Goal: Task Accomplishment & Management: Complete application form

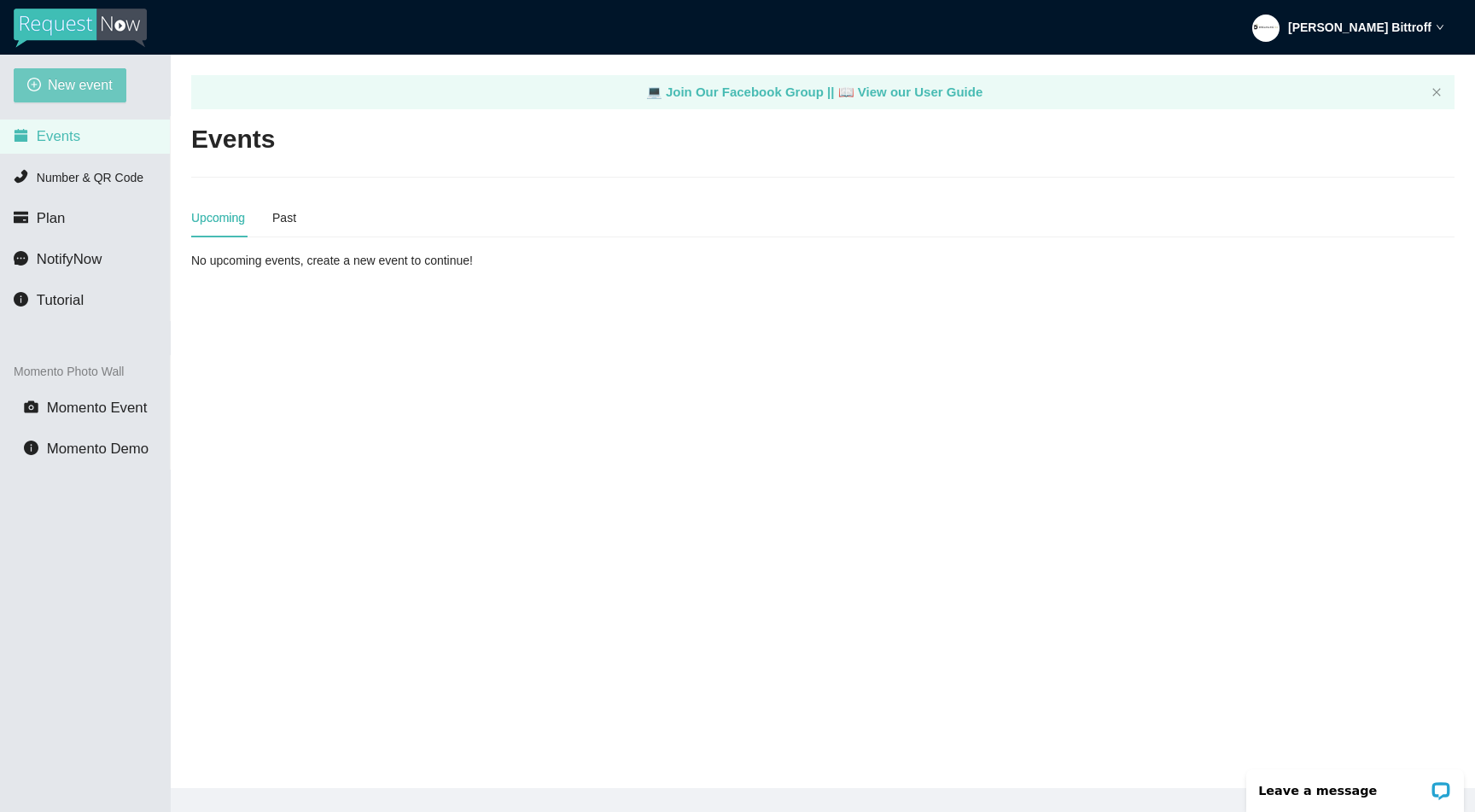
click at [57, 88] on span "New event" at bounding box center [80, 85] width 65 height 21
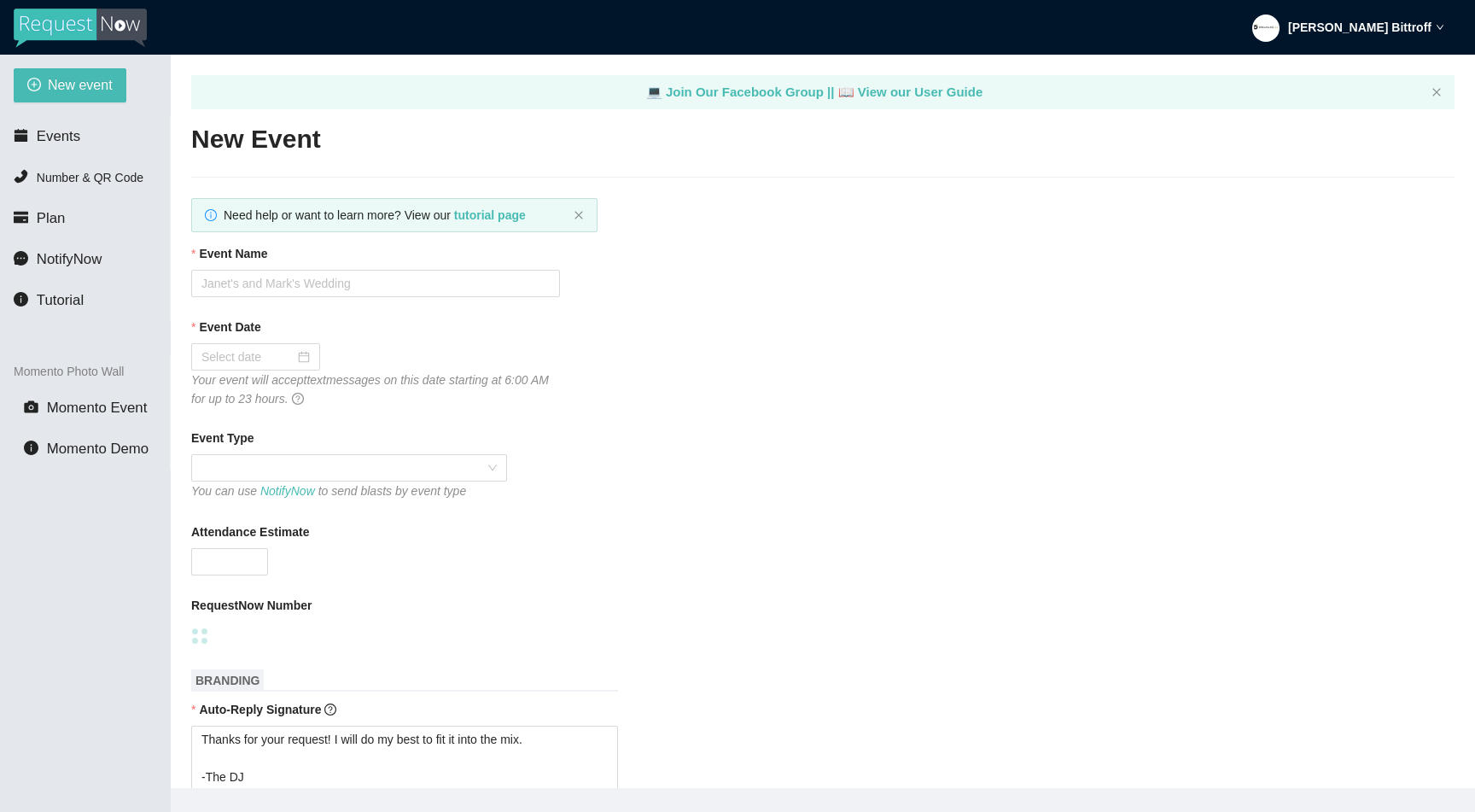
type textarea "Thanks for your request! I will do my best to fit it into the mix. -The DJ"
type textarea "Thanks for an awesome night! Thanks for your requests, and get home safe. 🎉 -Dr…"
type textarea "Thanks for your request! I will do my best to fit it into the mix. -The DJ"
type textarea "Thanks for an awesome night! Thanks for your requests, and get home safe. 🎉 -Dr…"
click at [329, 280] on input "Event Name" at bounding box center [376, 283] width 369 height 28
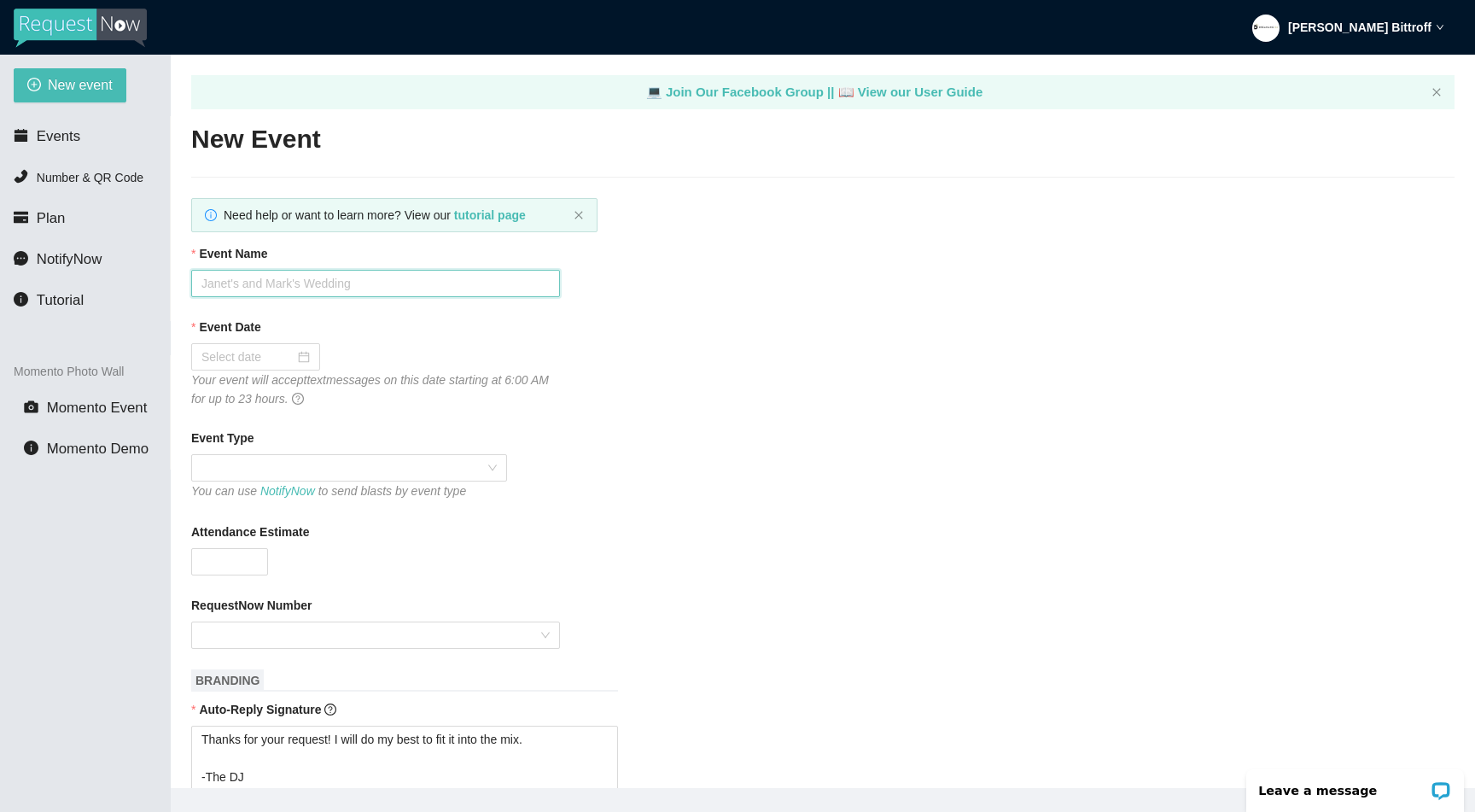
paste input "[PERSON_NAME] & [PERSON_NAME]'s Wedding"
type input "[PERSON_NAME] & [PERSON_NAME]'s Wedding"
click at [247, 361] on input "Event Date" at bounding box center [248, 356] width 93 height 19
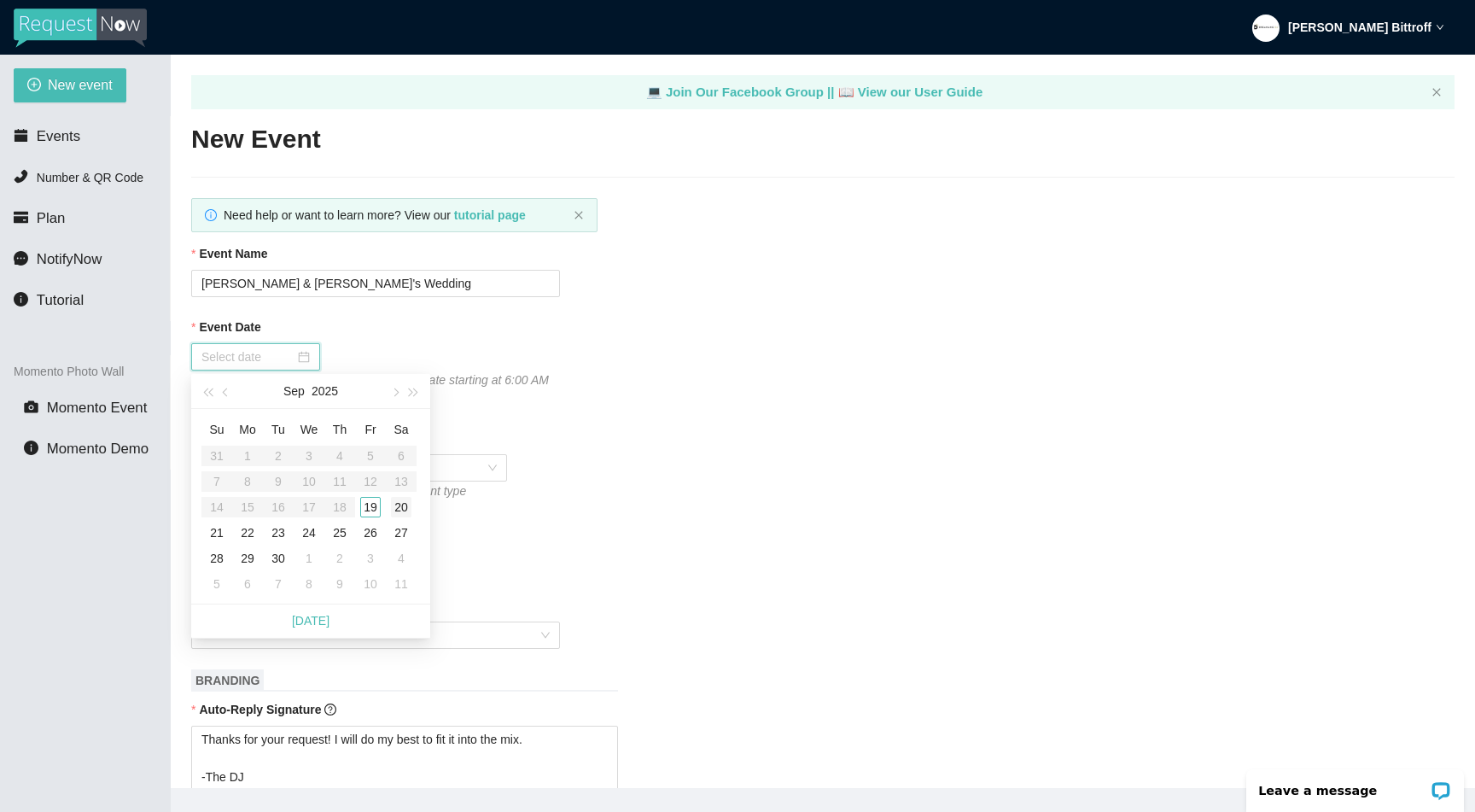
type input "[DATE]"
click at [402, 506] on div "20" at bounding box center [401, 506] width 21 height 21
type textarea "Thanks for your request! I will do my best to fit it into the mix. -The DJ"
type textarea "Thanks for an awesome night! Thanks for your requests, and get home safe. 🎉 -Dr…"
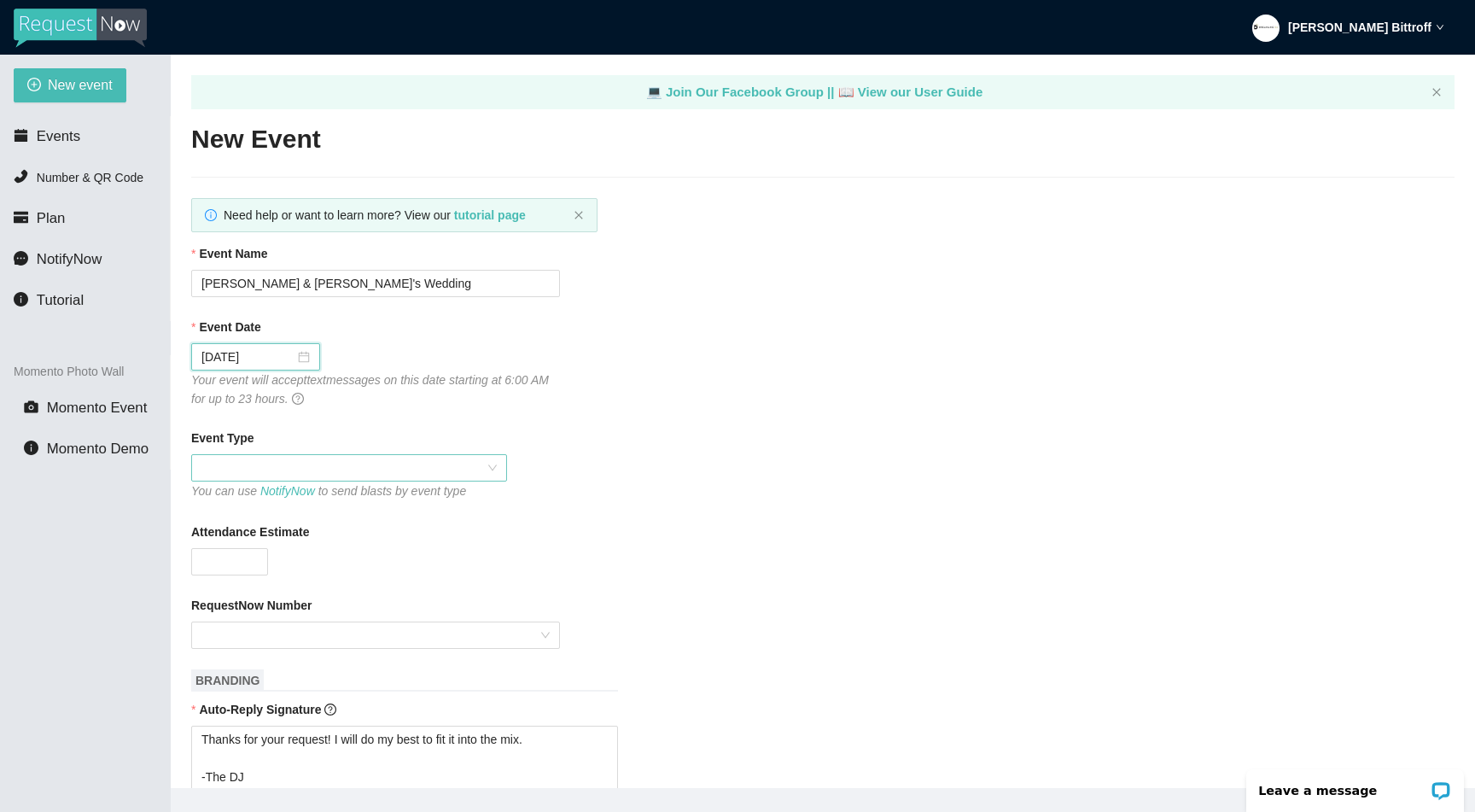
click at [333, 467] on span at bounding box center [349, 468] width 295 height 26
type textarea "Thanks for your request! I will do my best to fit it into the mix. -The DJ"
type textarea "Thanks for an awesome night! Thanks for your requests, and get home safe. 🎉 -Dr…"
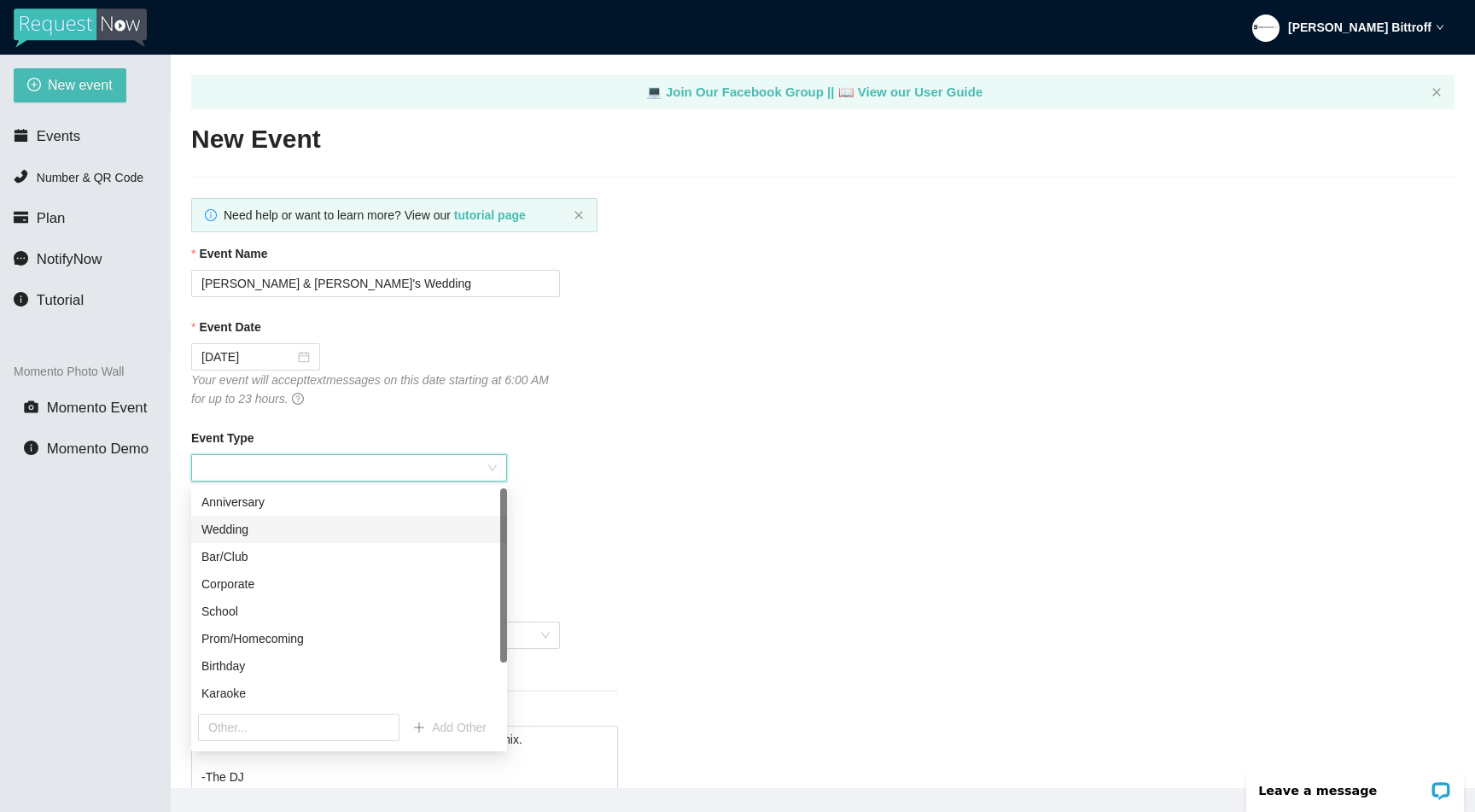
click at [270, 523] on div "Wedding" at bounding box center [349, 529] width 295 height 19
type textarea "Thanks for your request! I will do my best to fit it into the mix. -The DJ"
type textarea "Thanks for an awesome night! Thanks for your requests, and get home safe. 🎉 -Dr…"
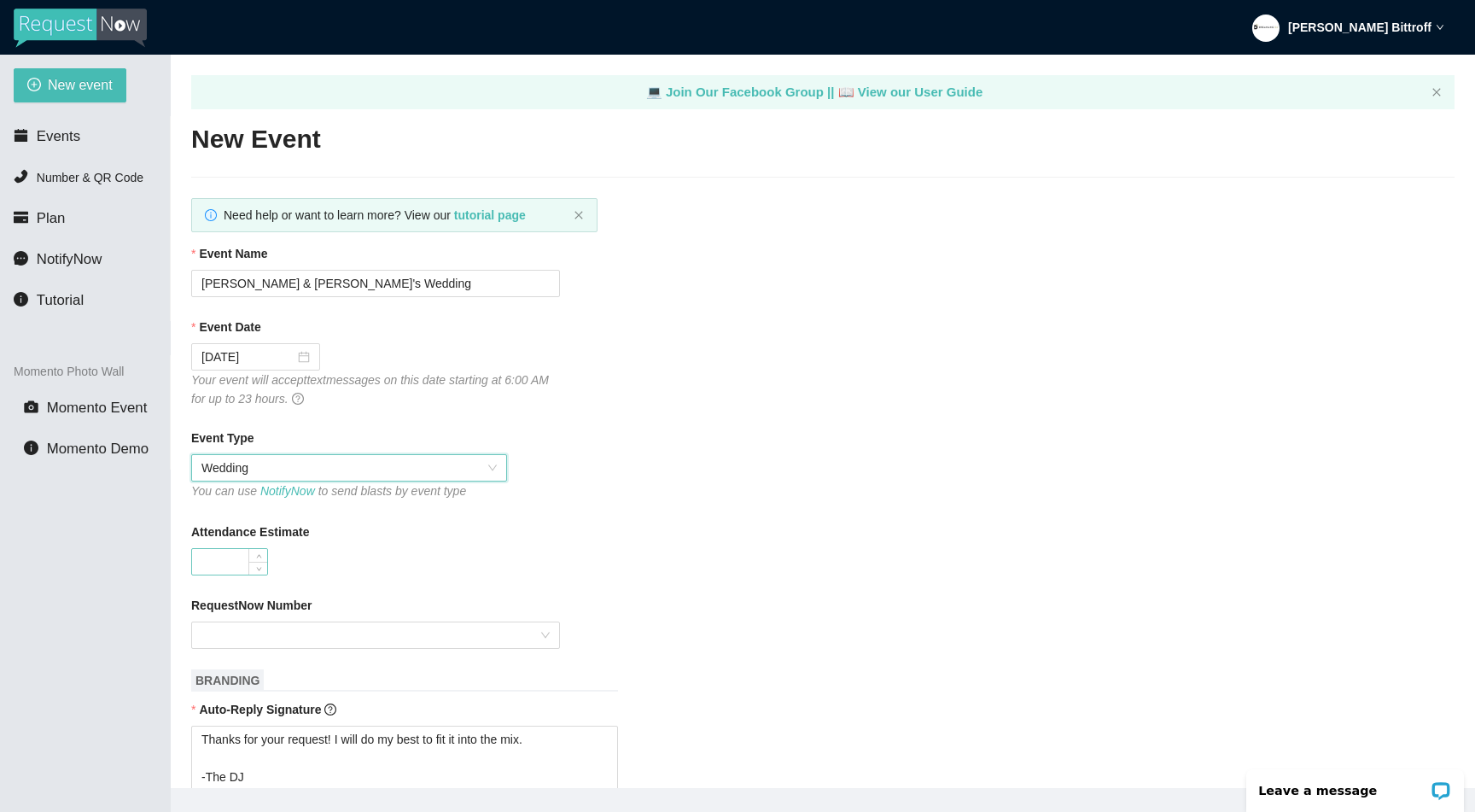
click at [227, 556] on input "Attendance Estimate" at bounding box center [230, 562] width 75 height 26
type input "80"
click at [332, 632] on input "RequestNow Number" at bounding box center [369, 635] width 336 height 26
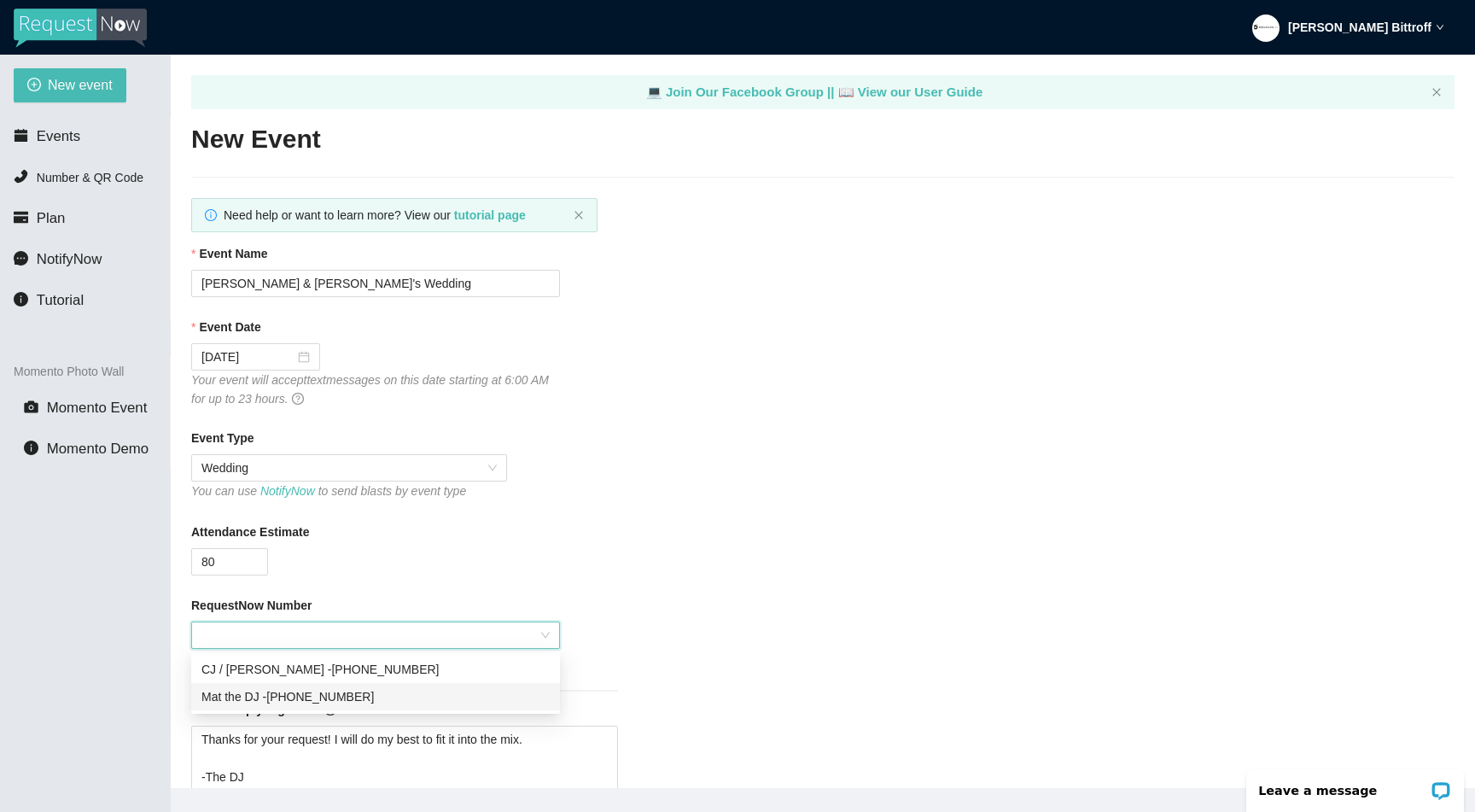
click at [367, 693] on div "Mat the DJ - [PHONE_NUMBER]" at bounding box center [375, 696] width 348 height 19
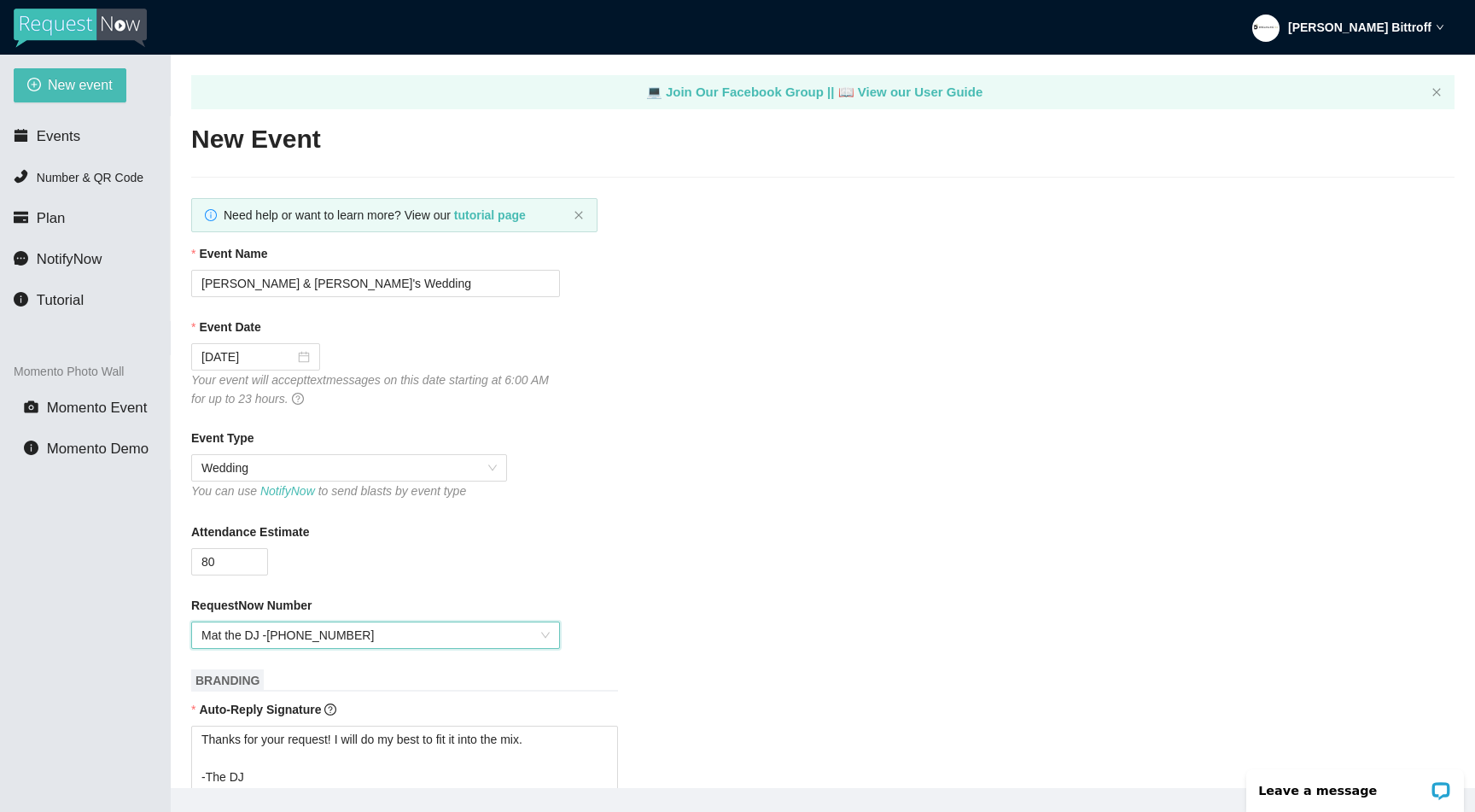
click at [452, 571] on div "80" at bounding box center [376, 562] width 369 height 28
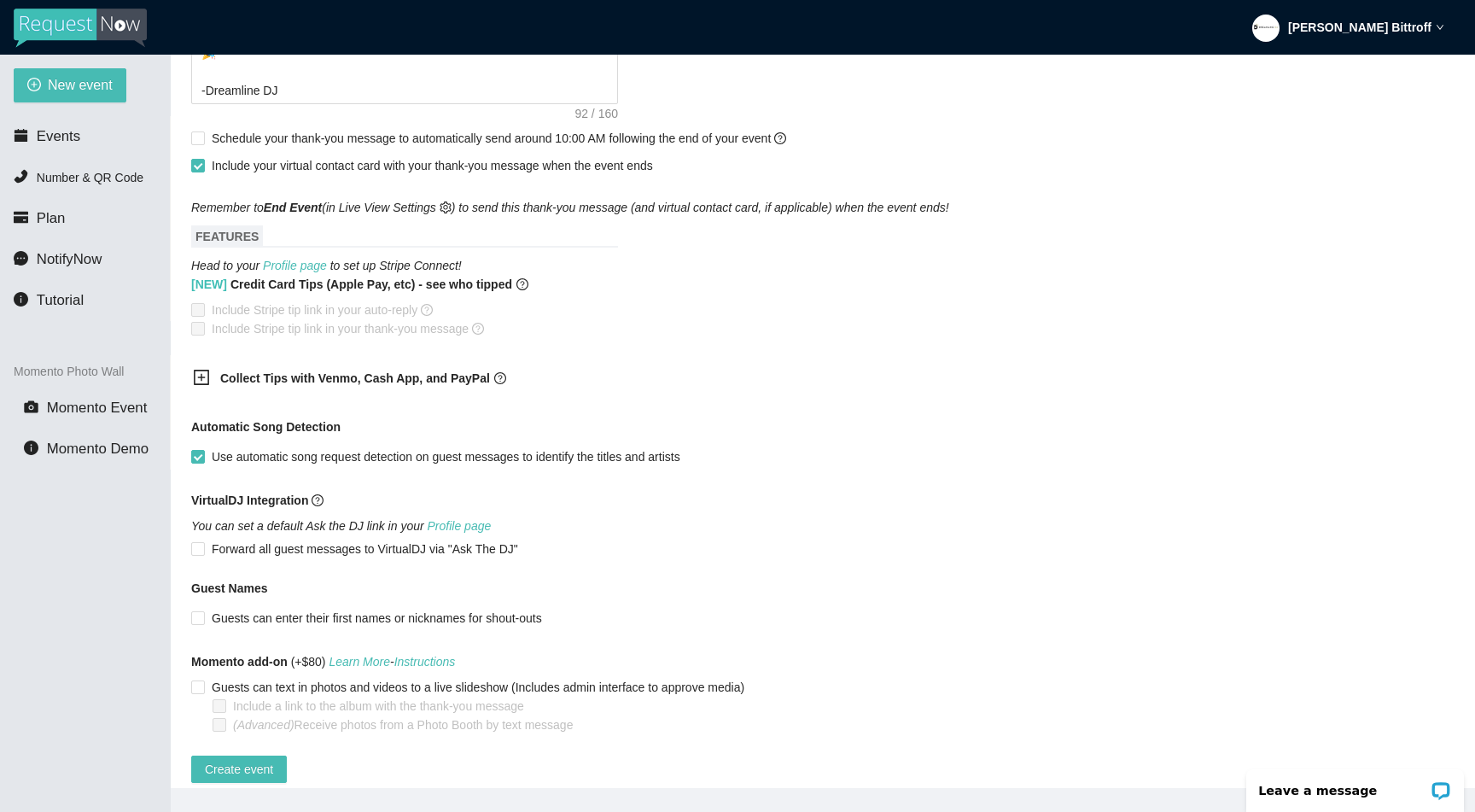
scroll to position [881, 0]
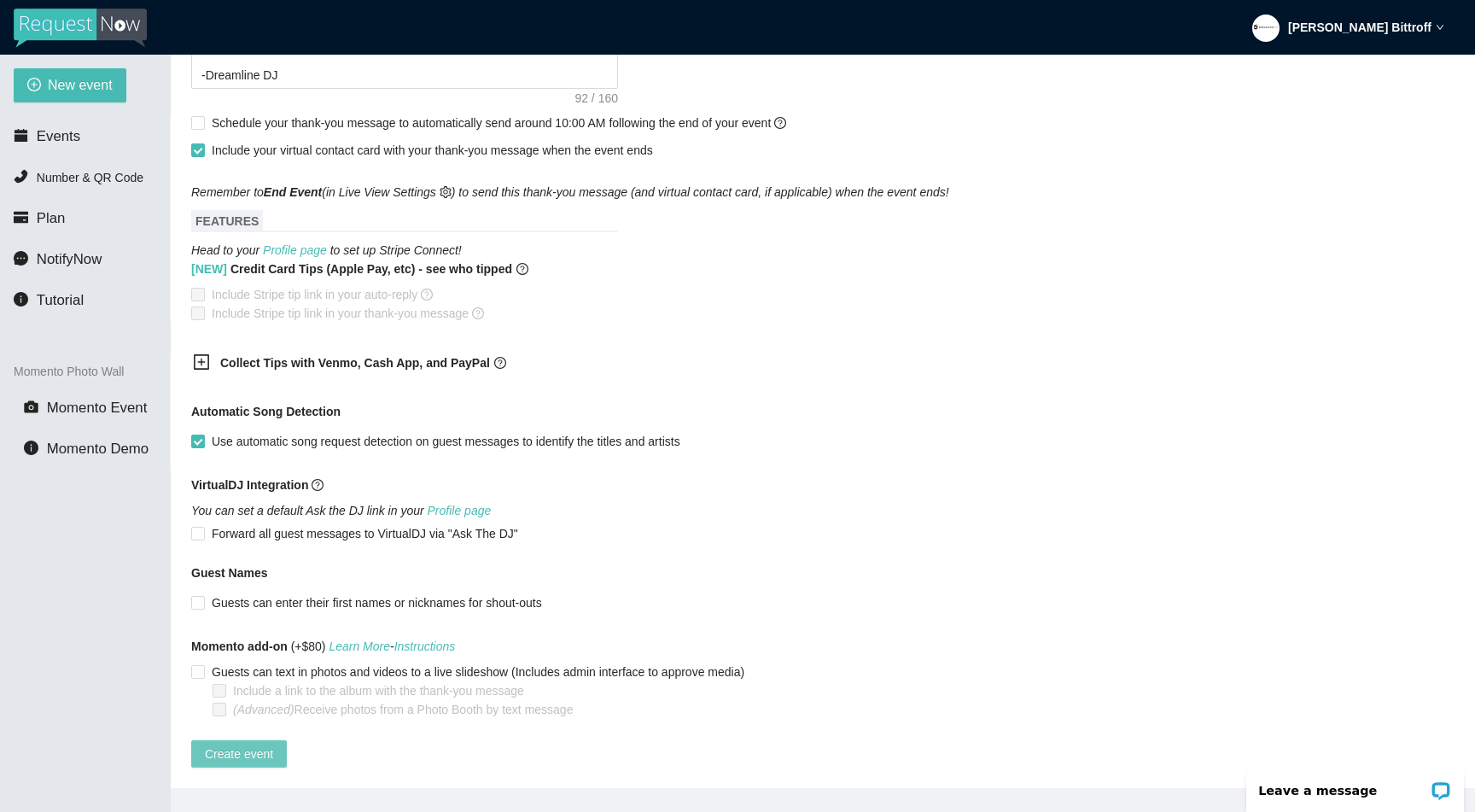
click at [241, 744] on span "Create event" at bounding box center [239, 753] width 68 height 19
type textarea "Thanks for your request! I will do my best to fit it into the mix. -The DJ"
type textarea "Thanks for an awesome night! Thanks for your requests, and get home safe. 🎉 -Dr…"
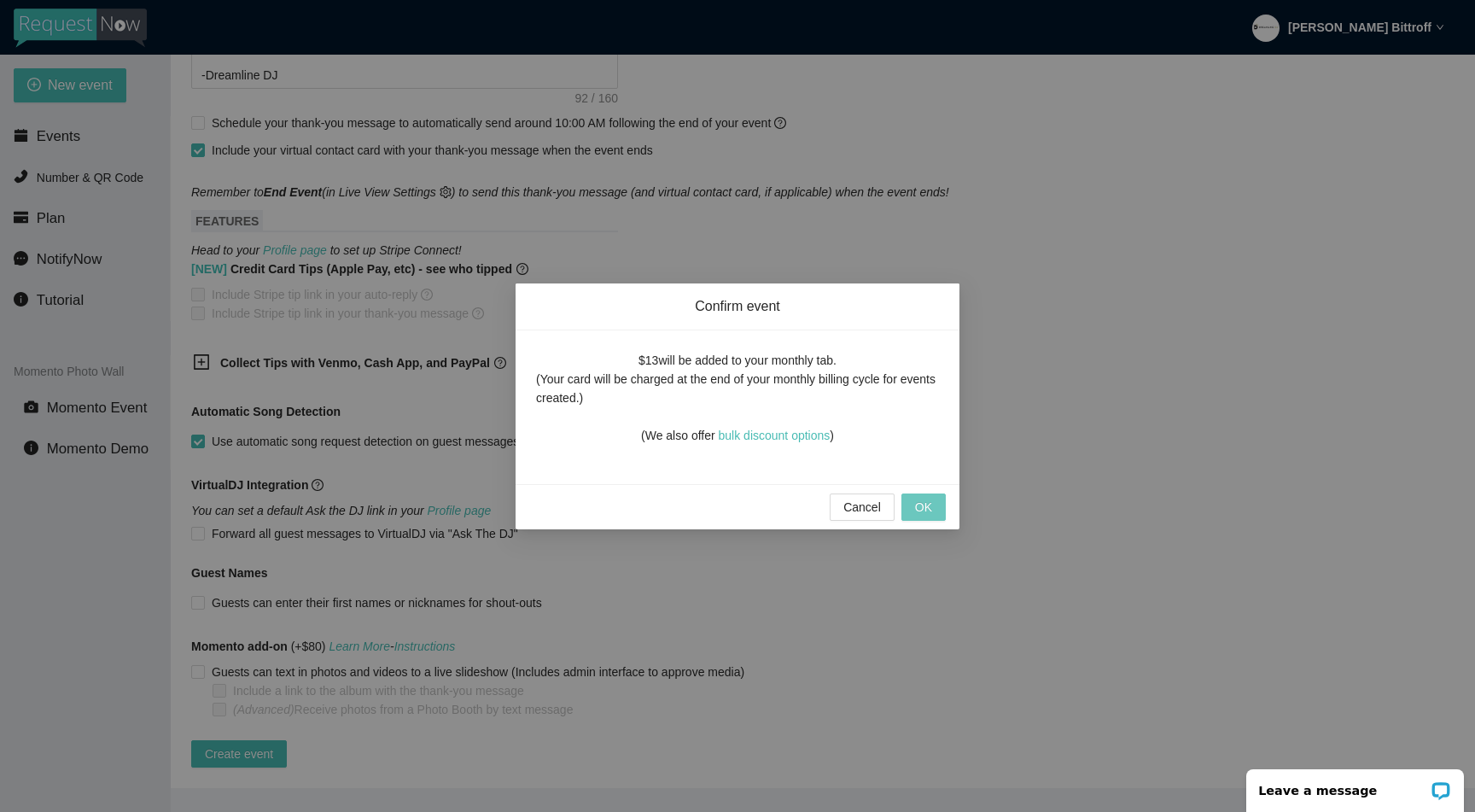
click at [931, 512] on span "OK" at bounding box center [923, 506] width 17 height 19
type textarea "Thanks for your request! I will do my best to fit it into the mix. -The DJ"
type textarea "Thanks for an awesome night! Thanks for your requests, and get home safe. 🎉 -Dr…"
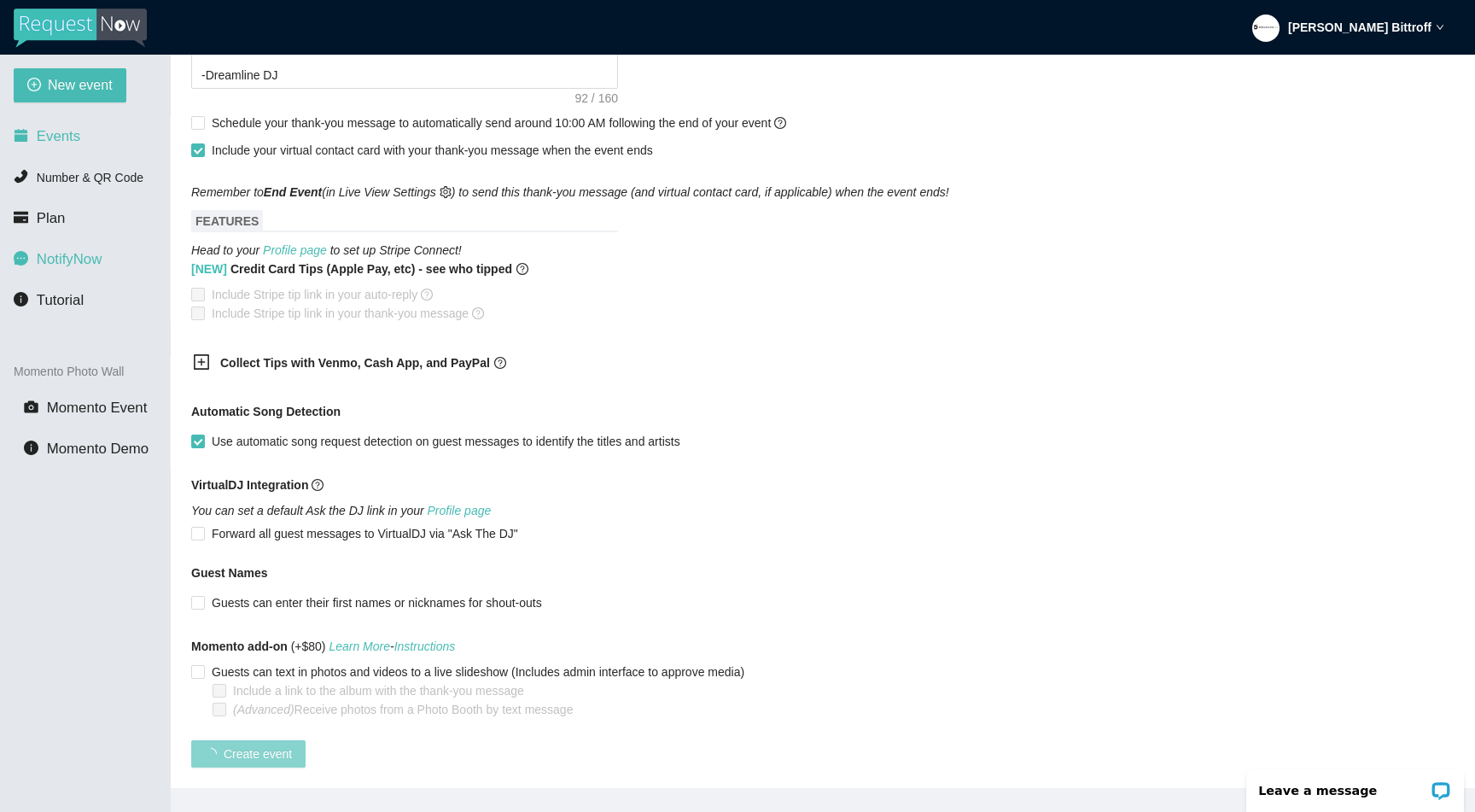
scroll to position [123, 0]
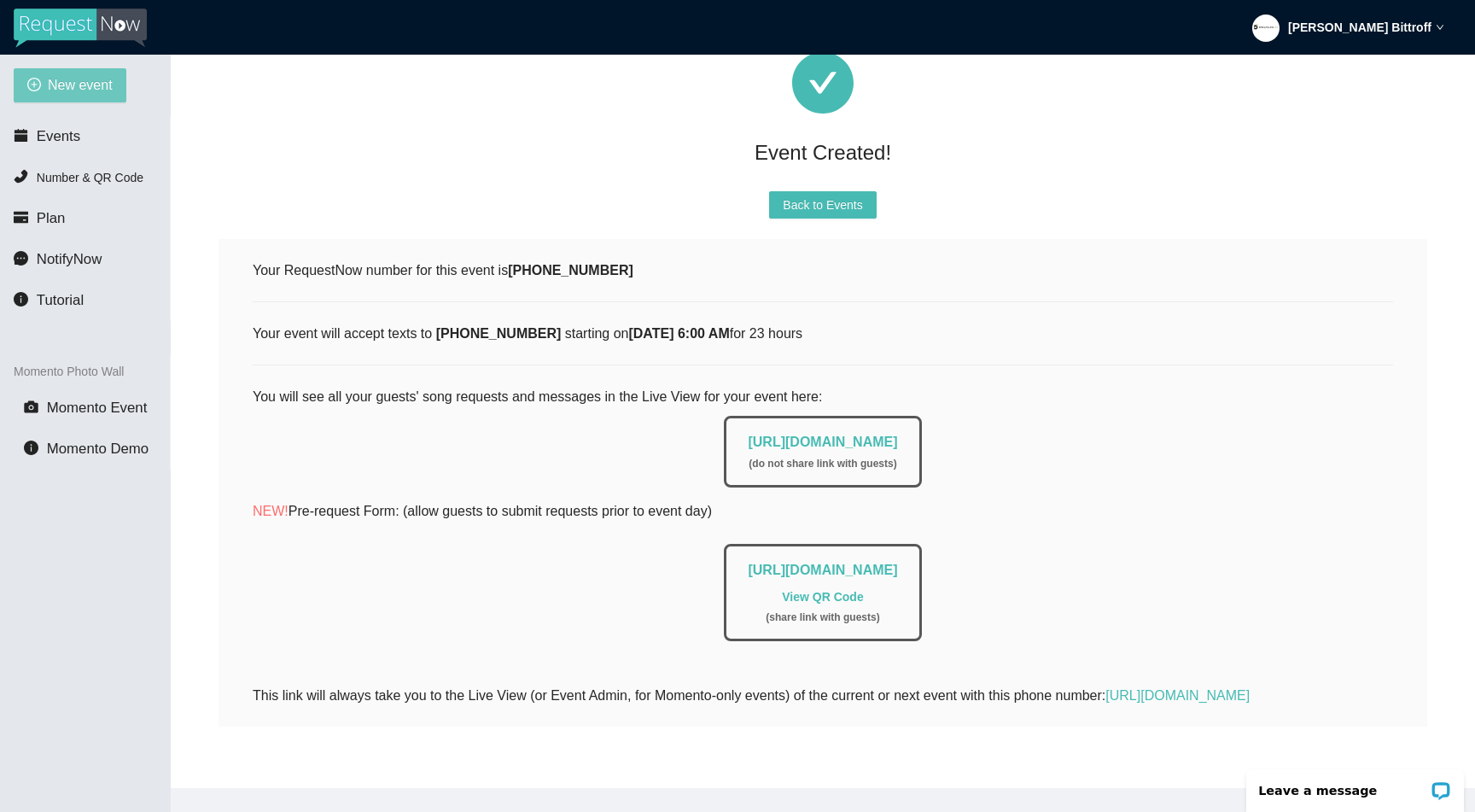
click at [81, 87] on span "New event" at bounding box center [80, 85] width 65 height 21
type textarea "[URL][DOMAIN_NAME]"
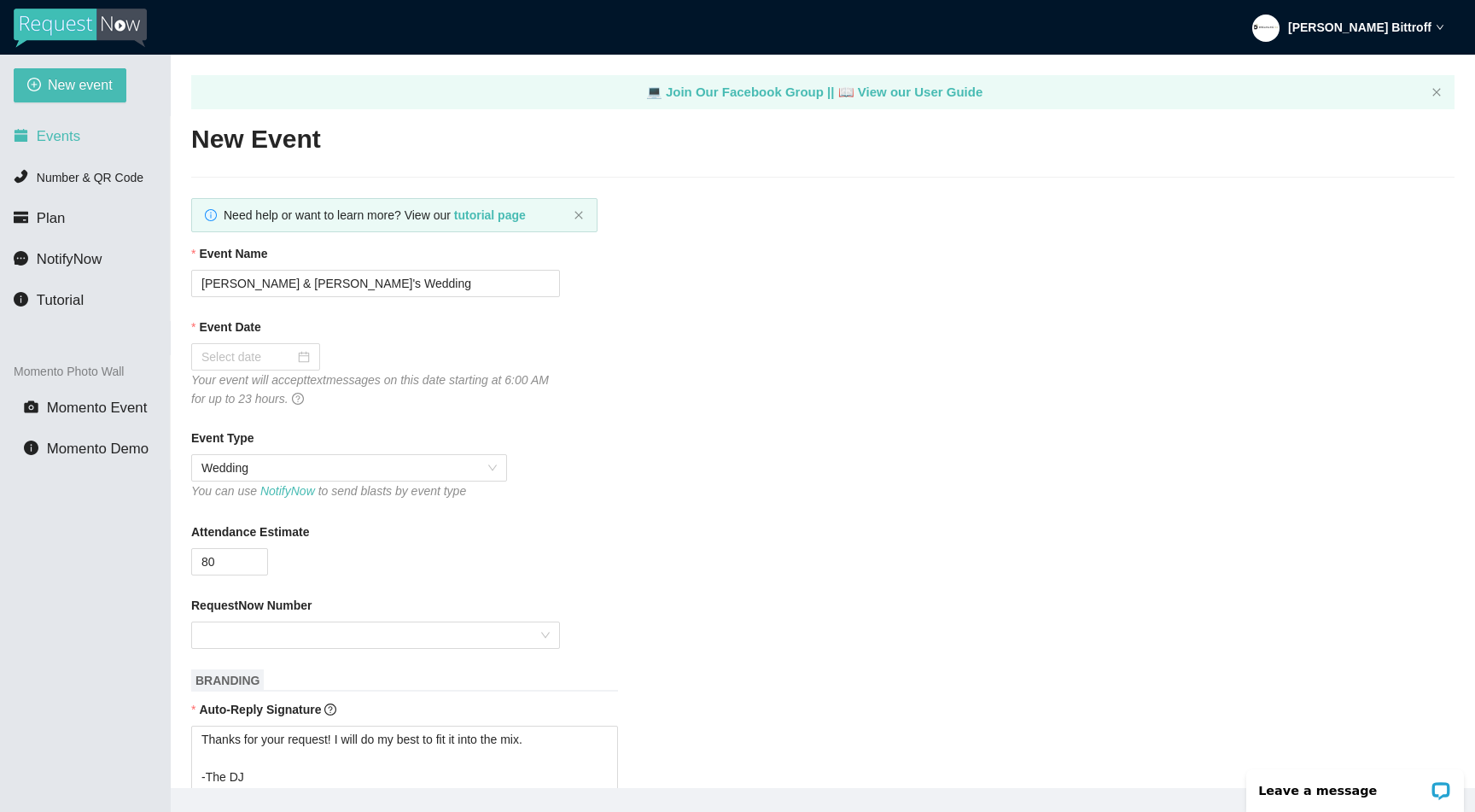
scroll to position [0, 0]
click at [372, 275] on input "[PERSON_NAME] & [PERSON_NAME]'s Wedding" at bounding box center [376, 283] width 369 height 28
paste input "Jace & [PERSON_NAME]"
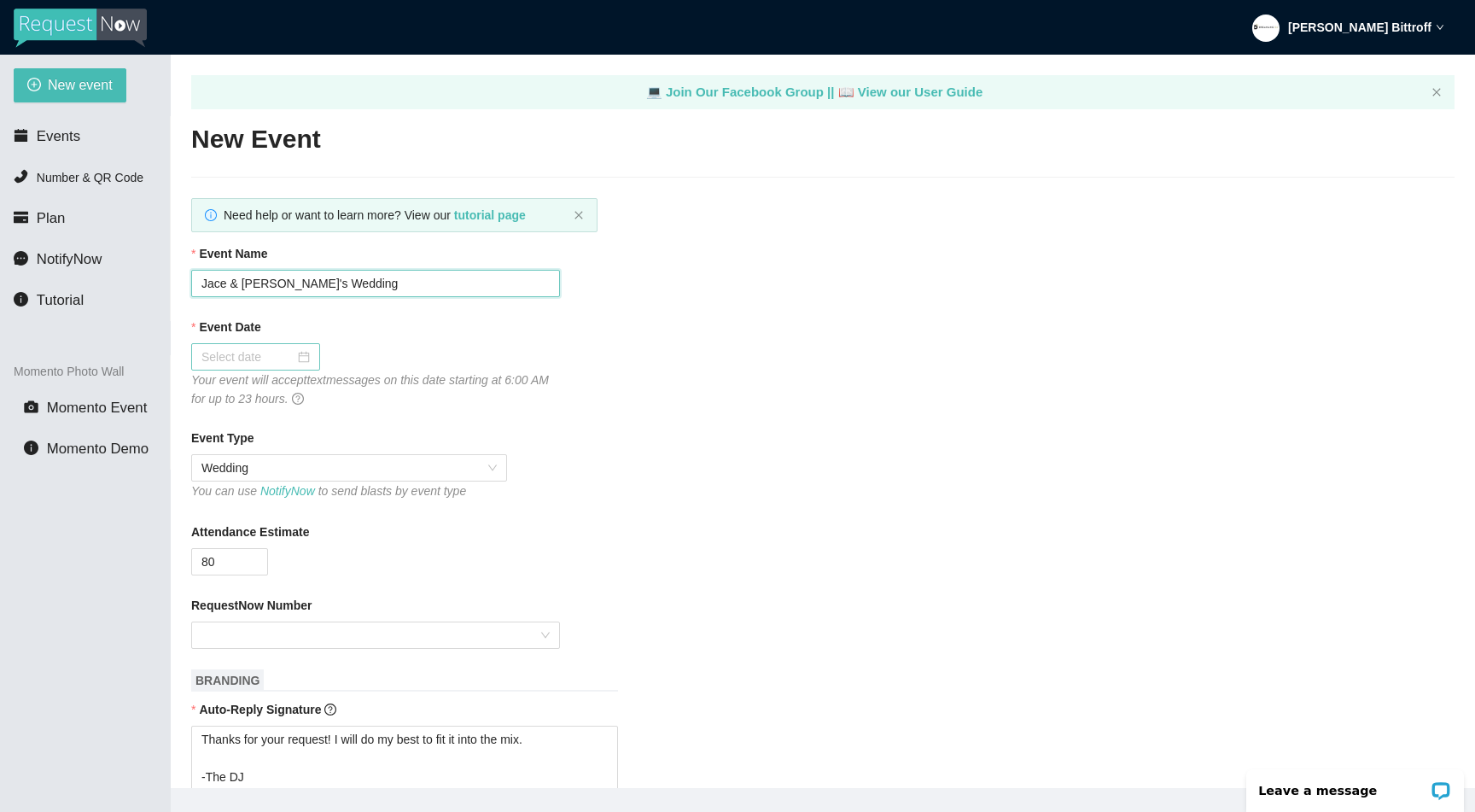
type input "Jace & [PERSON_NAME]'s Wedding"
click at [228, 369] on div at bounding box center [256, 357] width 129 height 28
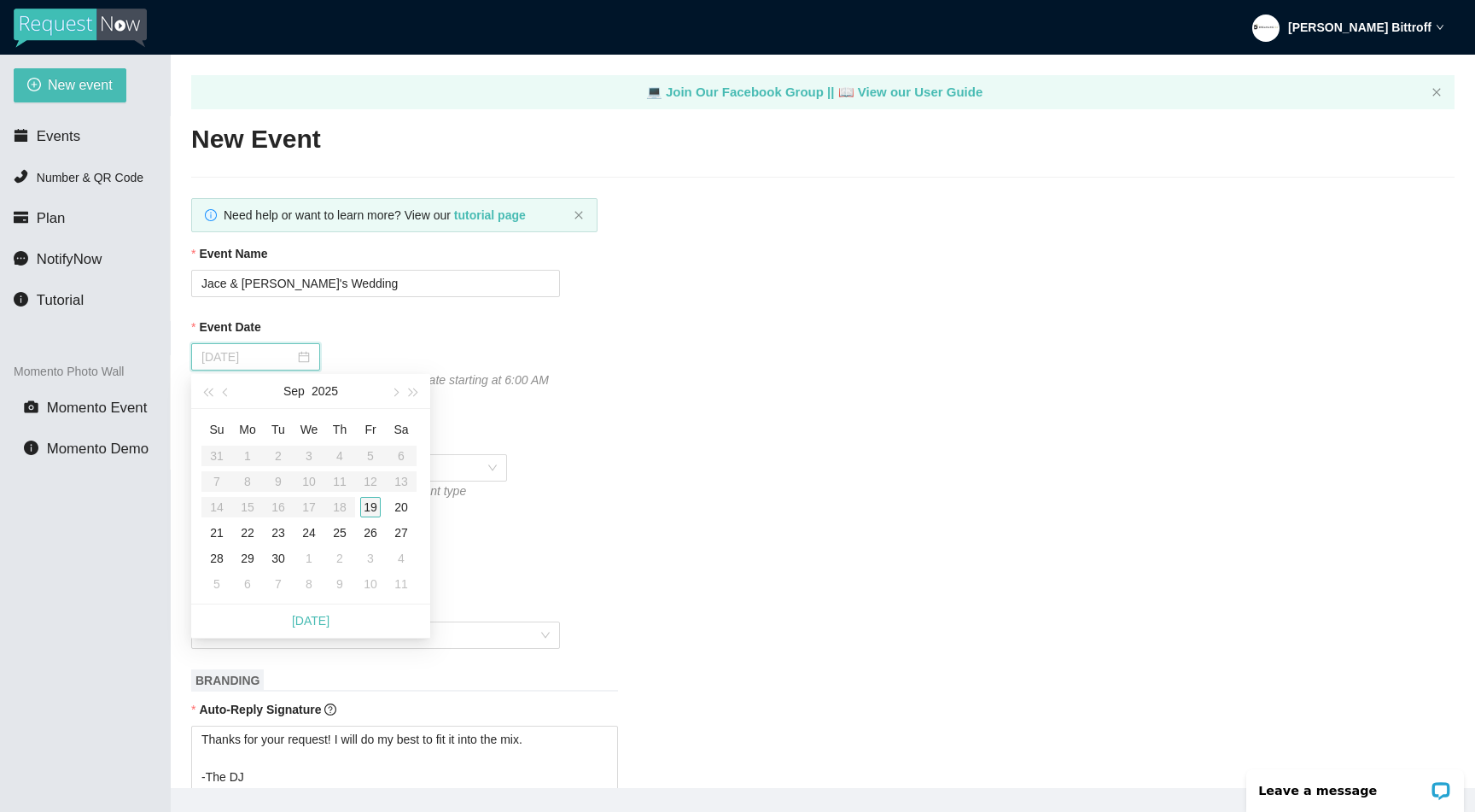
type input "[DATE]"
click at [215, 533] on div "21" at bounding box center [216, 532] width 21 height 21
type textarea "Thanks for your request! I will do my best to fit it into the mix. -The DJ"
type textarea "Thanks for an awesome night! Thanks for your requests, and get home safe. 🎉 -Dr…"
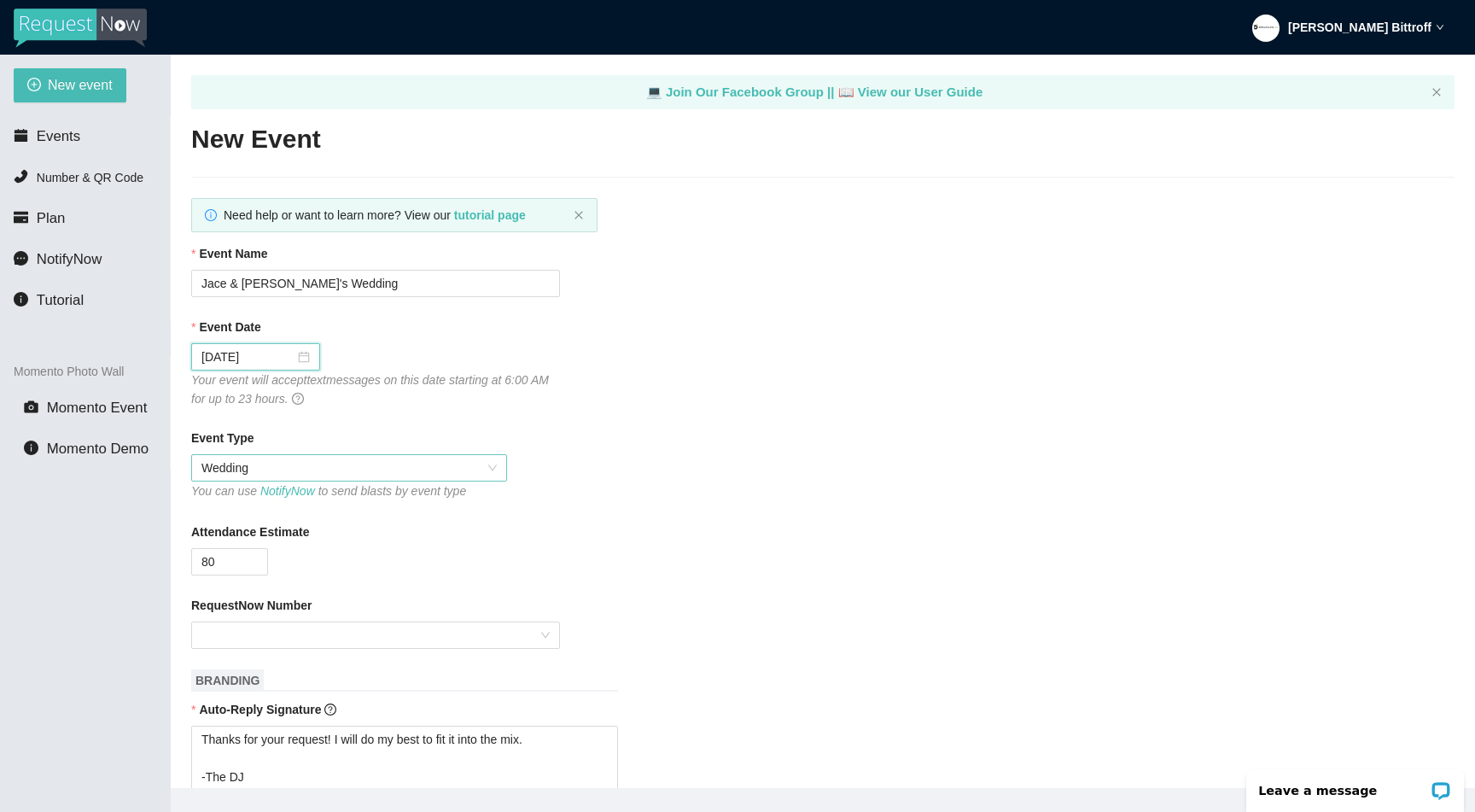
click at [266, 471] on span "Wedding" at bounding box center [349, 468] width 295 height 26
type textarea "Thanks for your request! I will do my best to fit it into the mix. -The DJ"
type textarea "Thanks for an awesome night! Thanks for your requests, and get home safe. 🎉 -Dr…"
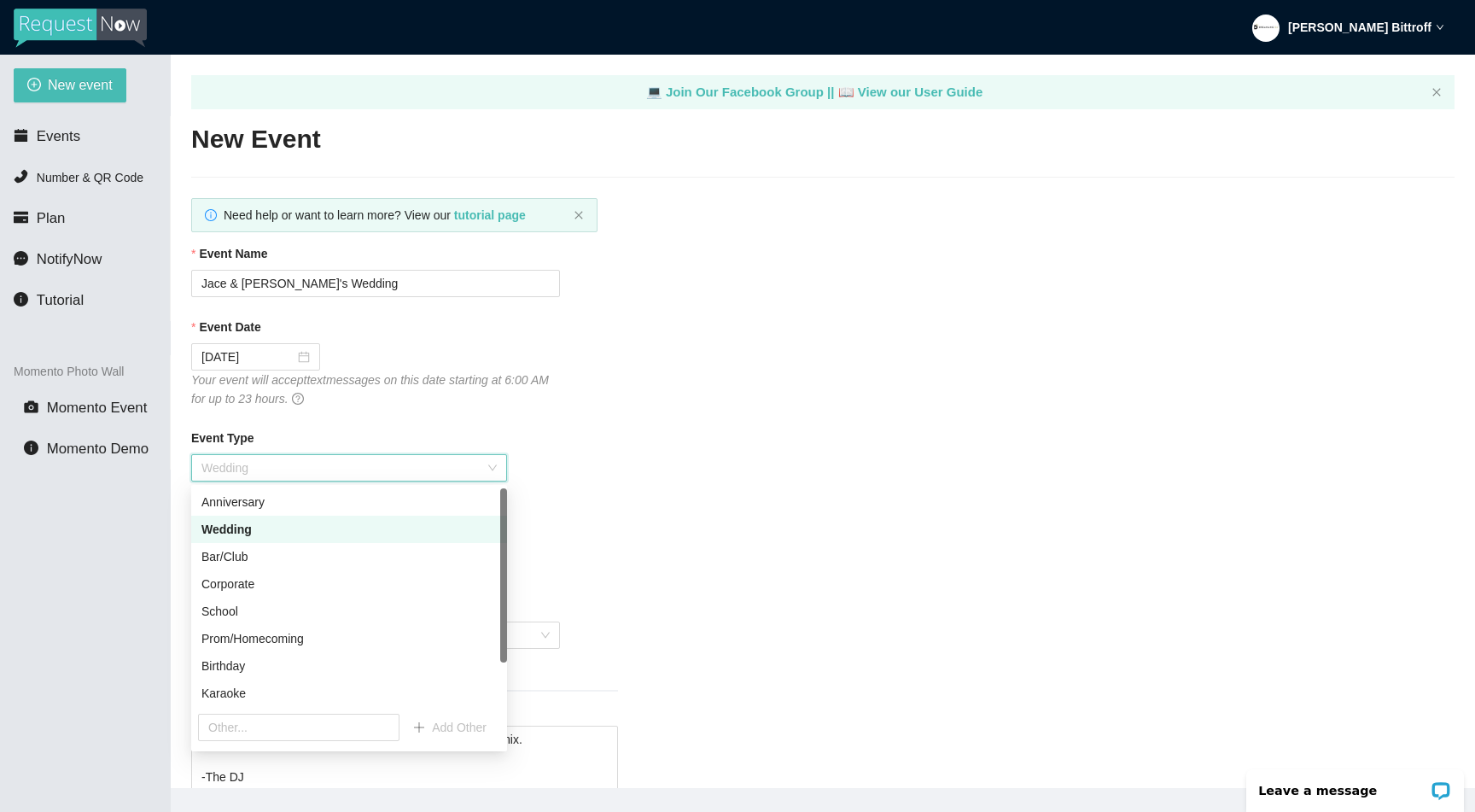
click at [258, 522] on div "Wedding" at bounding box center [349, 529] width 295 height 19
type textarea "Thanks for your request! I will do my best to fit it into the mix. -The DJ"
type textarea "Thanks for an awesome night! Thanks for your requests, and get home safe. 🎉 -Dr…"
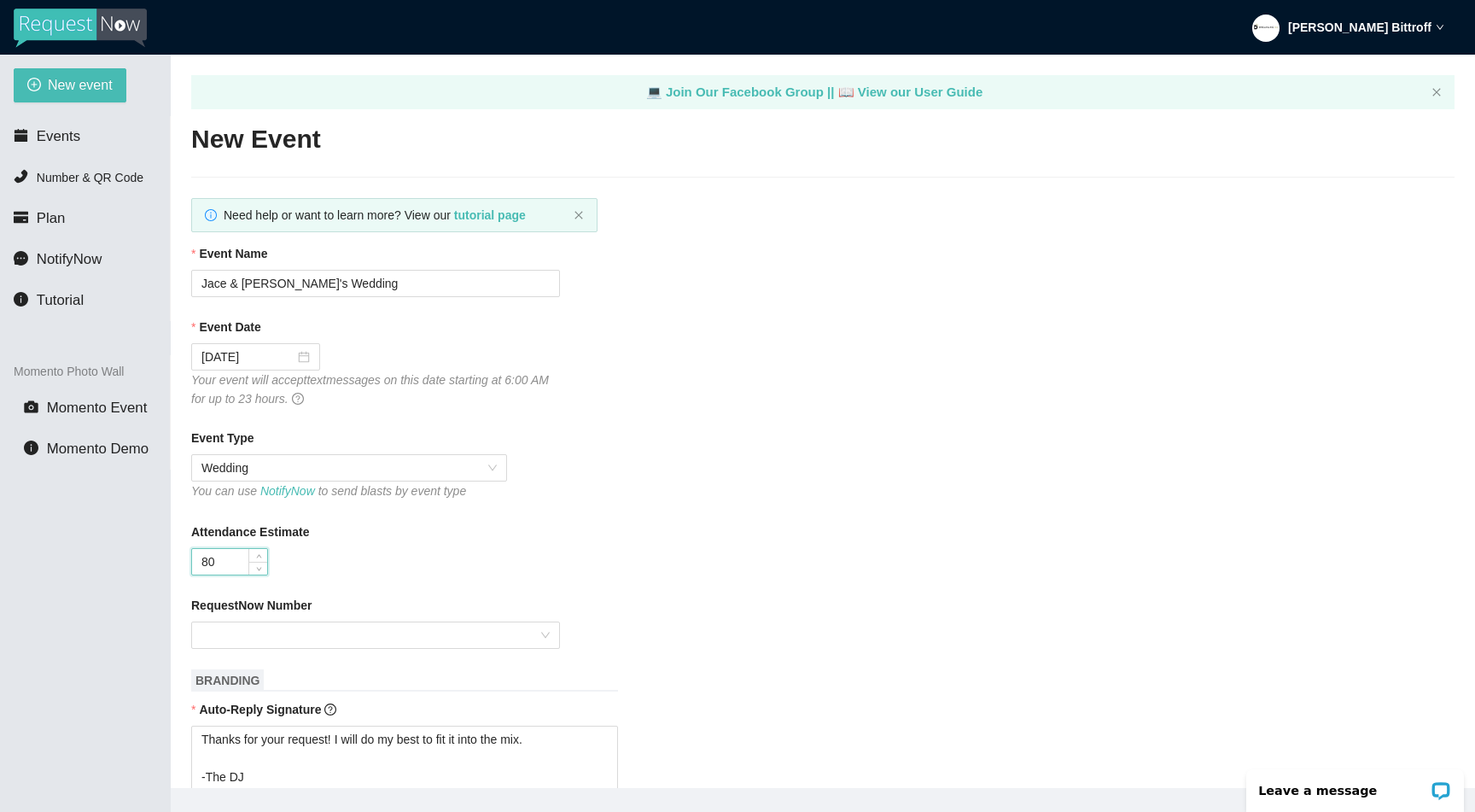
click at [231, 559] on input "80" at bounding box center [230, 562] width 75 height 26
type input "47"
click at [499, 537] on div "Attendance Estimate" at bounding box center [823, 535] width 1263 height 26
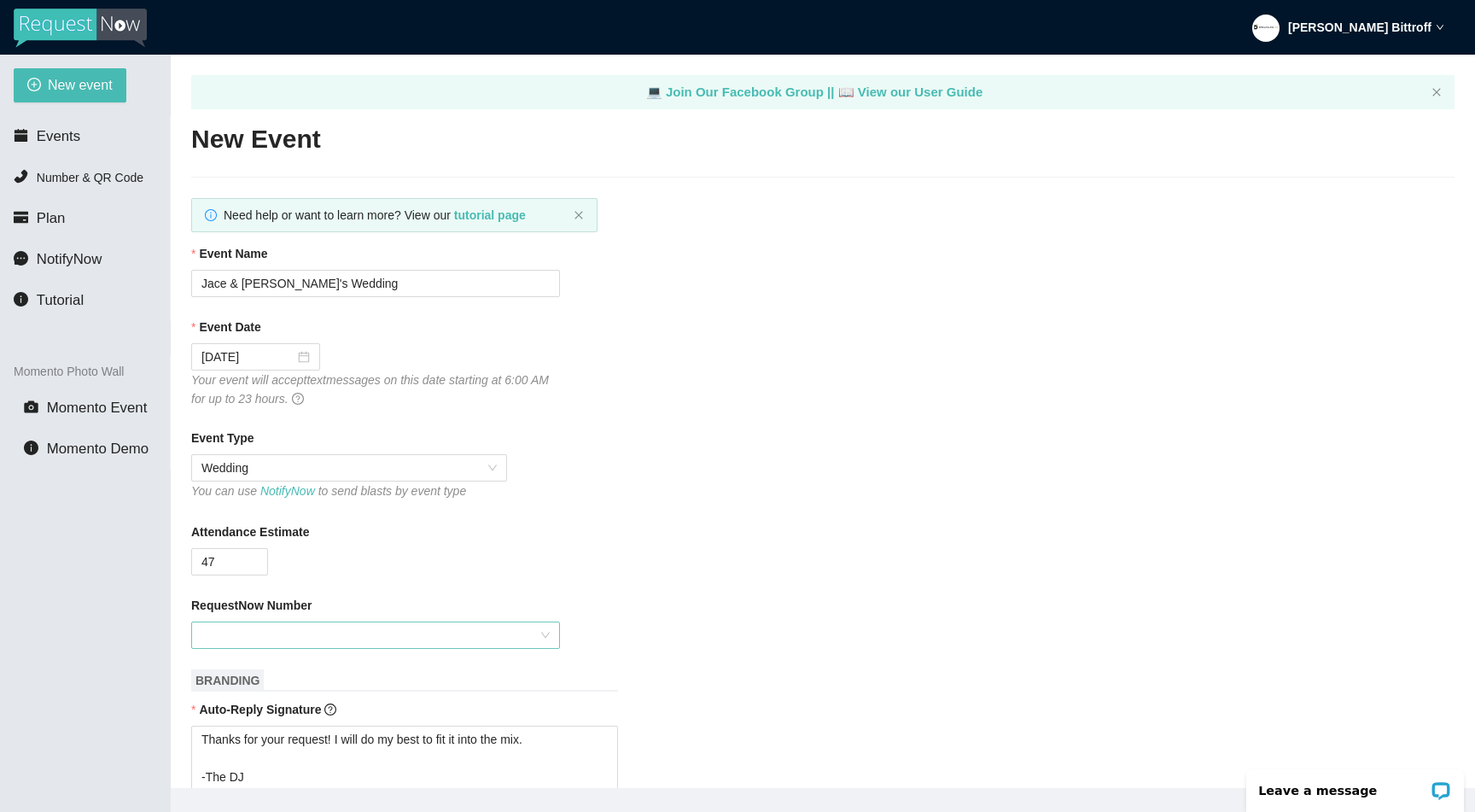
click at [341, 634] on input "RequestNow Number" at bounding box center [369, 635] width 336 height 26
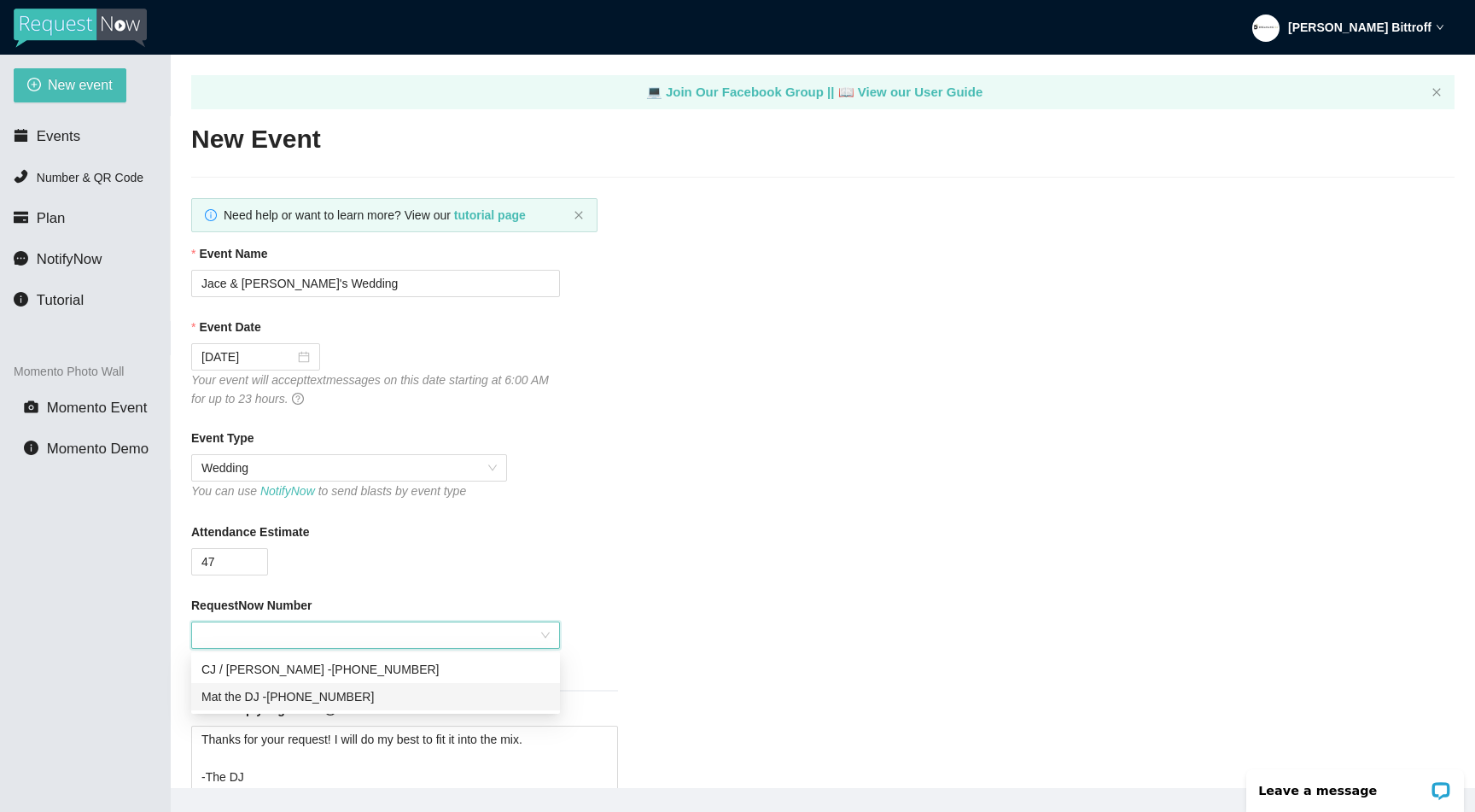
click at [327, 692] on div "Mat the DJ - [PHONE_NUMBER]" at bounding box center [375, 696] width 348 height 19
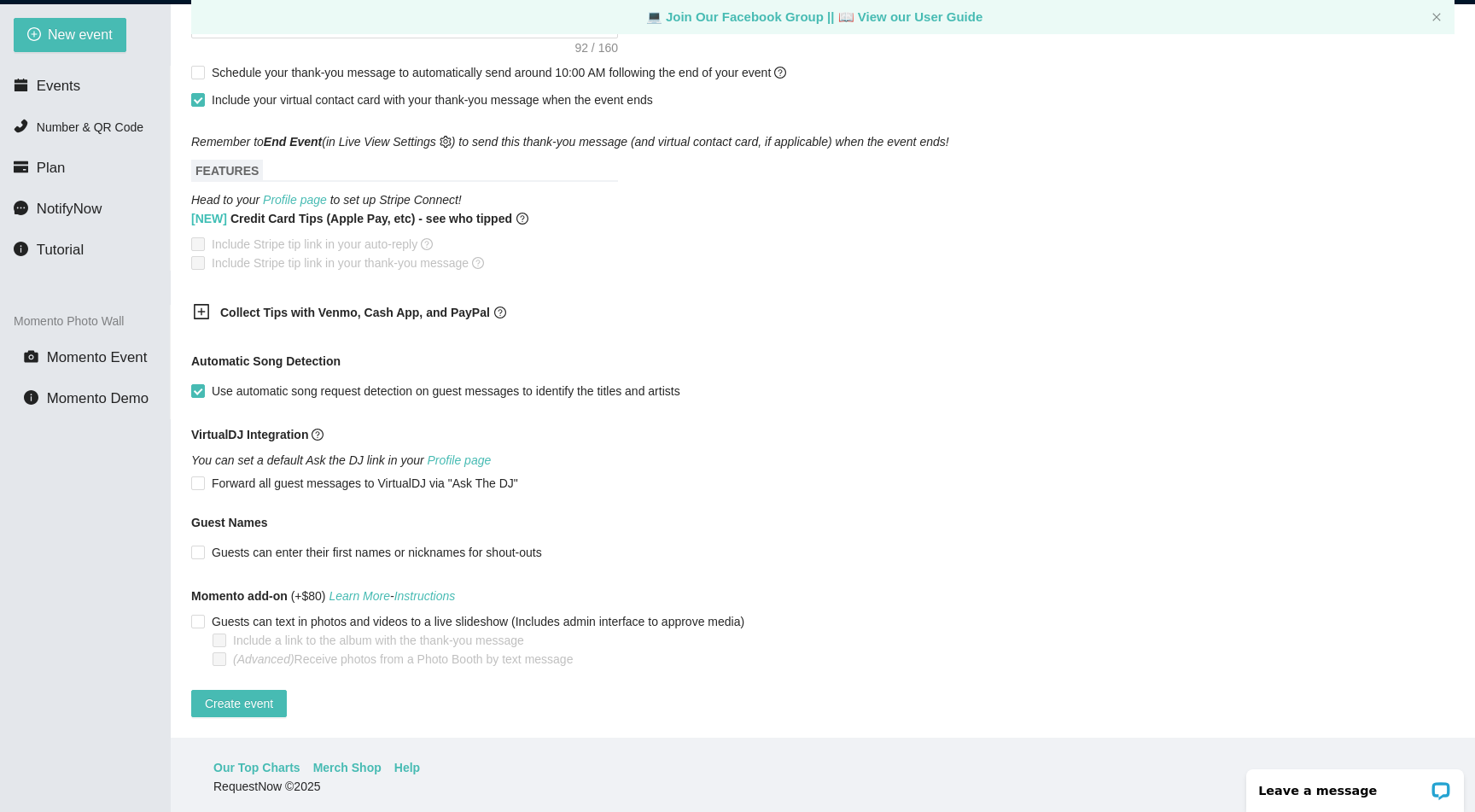
scroll to position [55, 0]
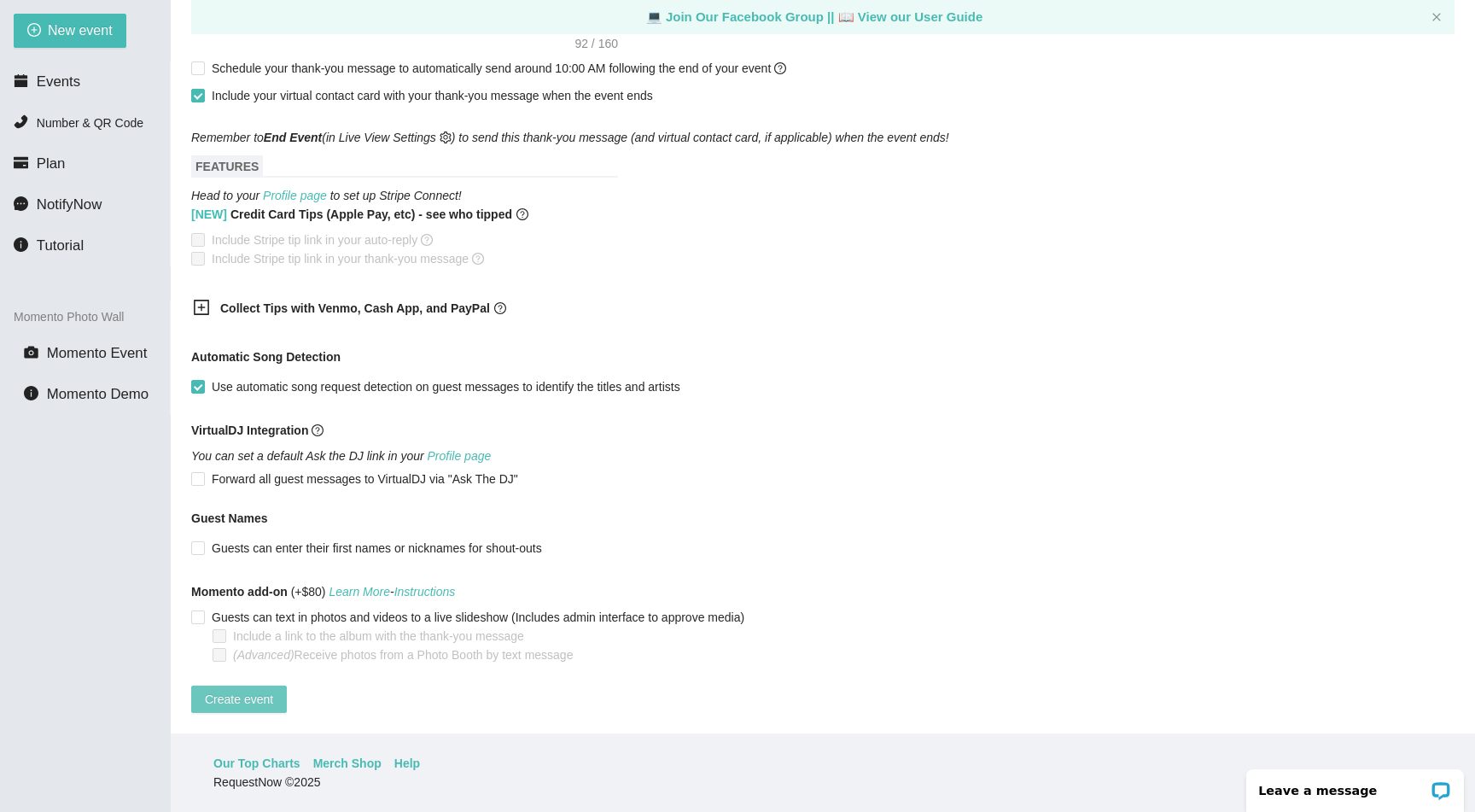
click at [276, 685] on button "Create event" at bounding box center [239, 698] width 96 height 28
type textarea "Thanks for your request! I will do my best to fit it into the mix. -The DJ"
type textarea "Thanks for an awesome night! Thanks for your requests, and get home safe. 🎉 -Dr…"
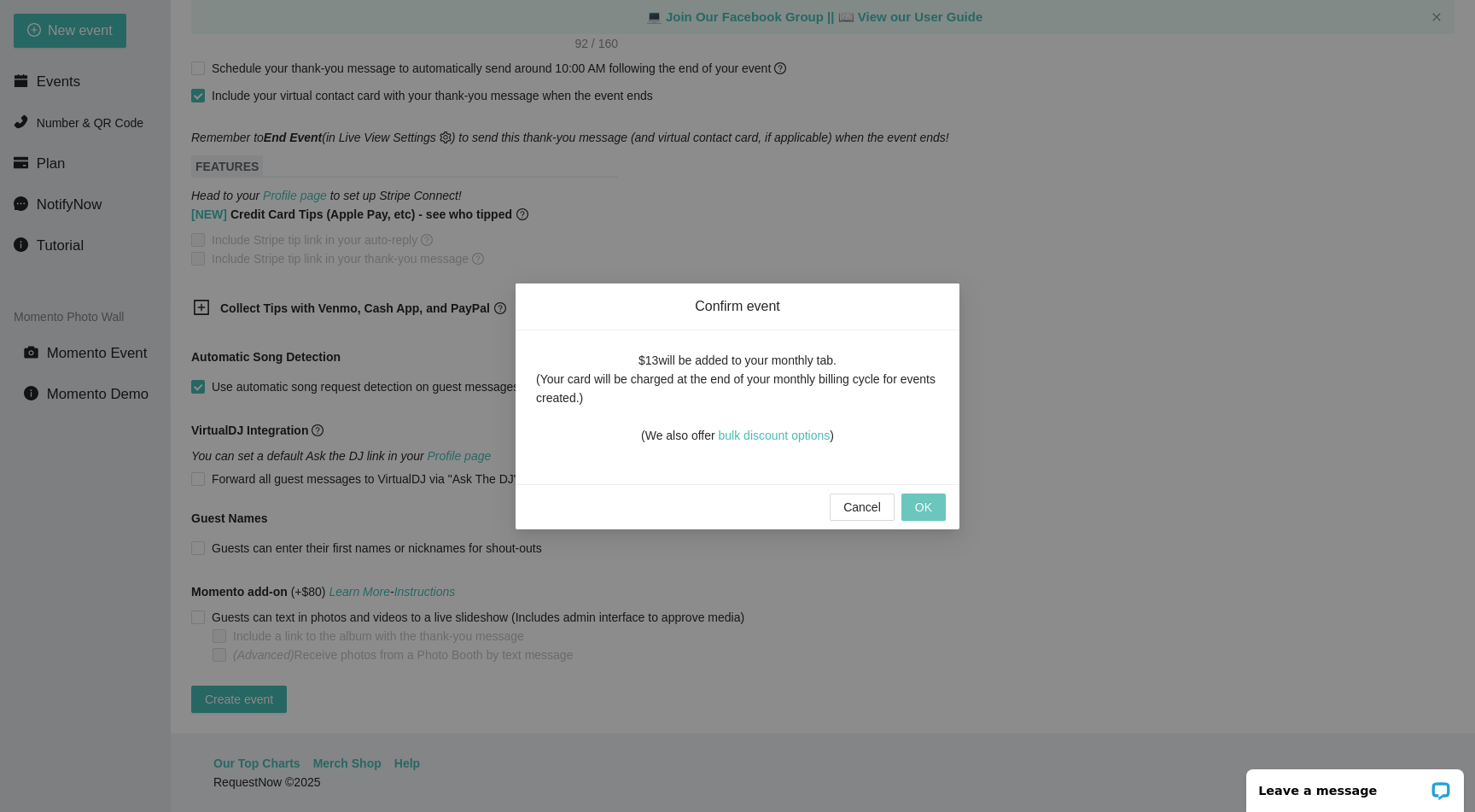
click at [921, 506] on span "OK" at bounding box center [923, 506] width 17 height 19
type textarea "Thanks for your request! I will do my best to fit it into the mix. -The DJ"
type textarea "Thanks for an awesome night! Thanks for your requests, and get home safe. 🎉 -Dr…"
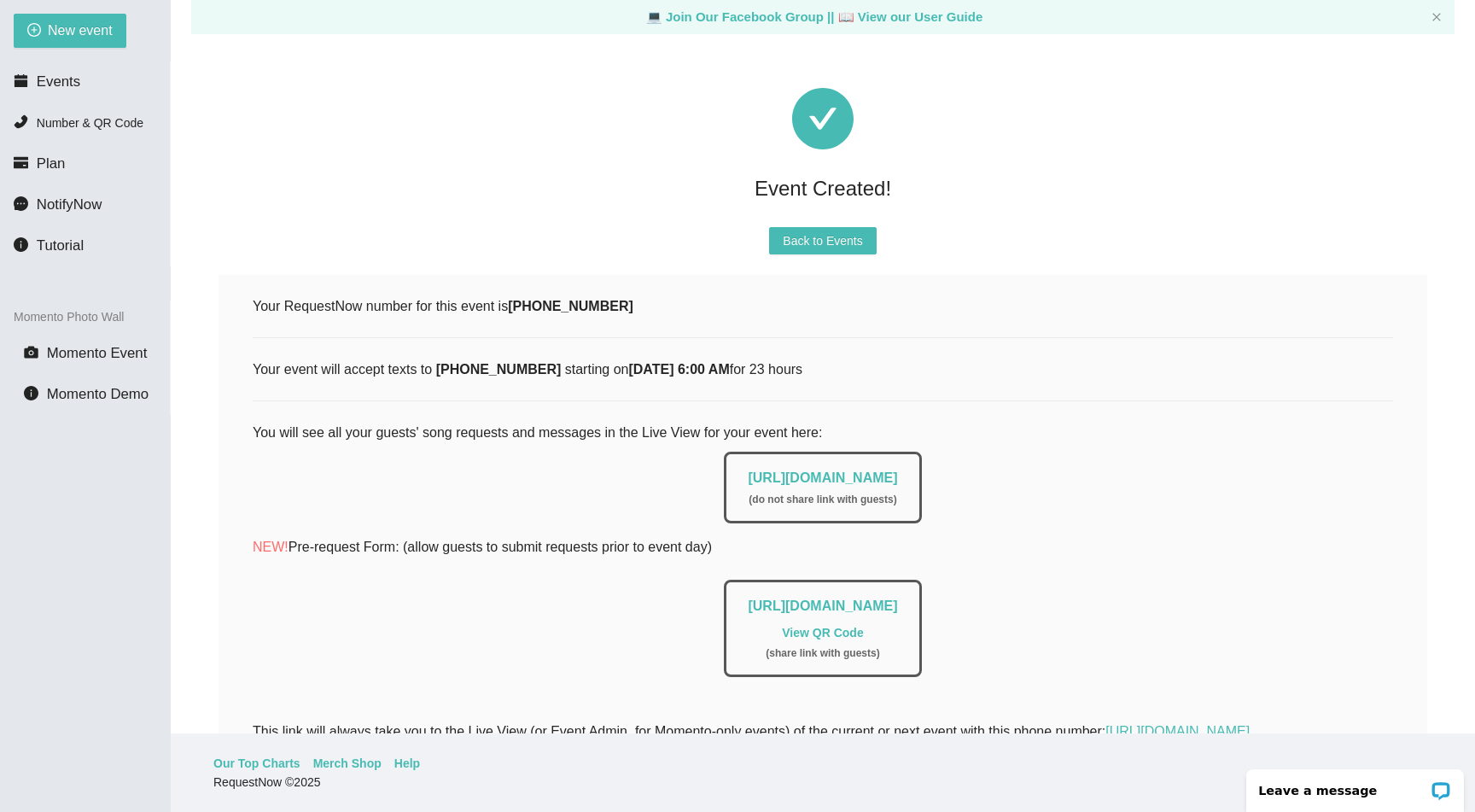
scroll to position [0, 0]
